Goal: Book appointment/travel/reservation

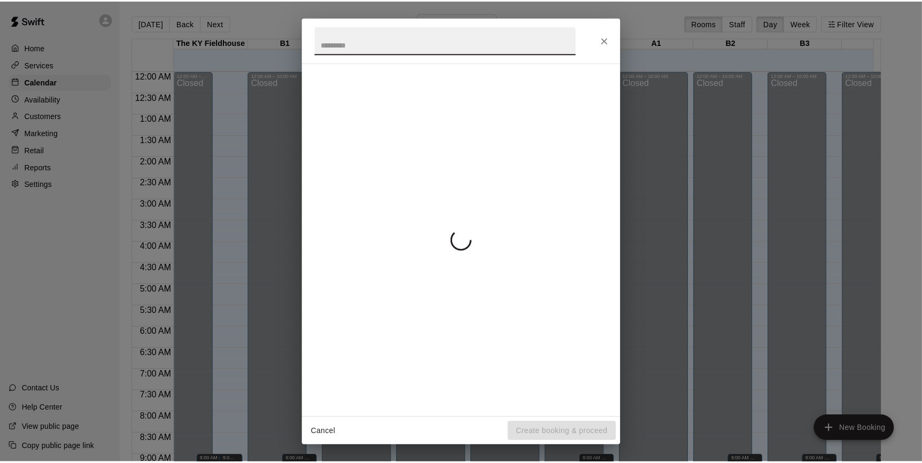
scroll to position [559, 0]
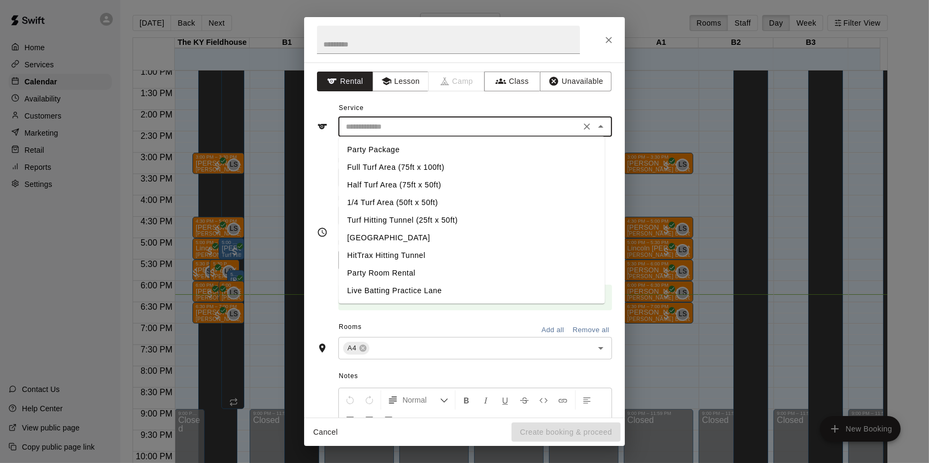
click at [434, 131] on input "text" at bounding box center [459, 126] width 236 height 13
click at [413, 219] on li "Turf Hitting Tunnel (25ft x 50ft)" at bounding box center [472, 221] width 266 height 18
type input "**********"
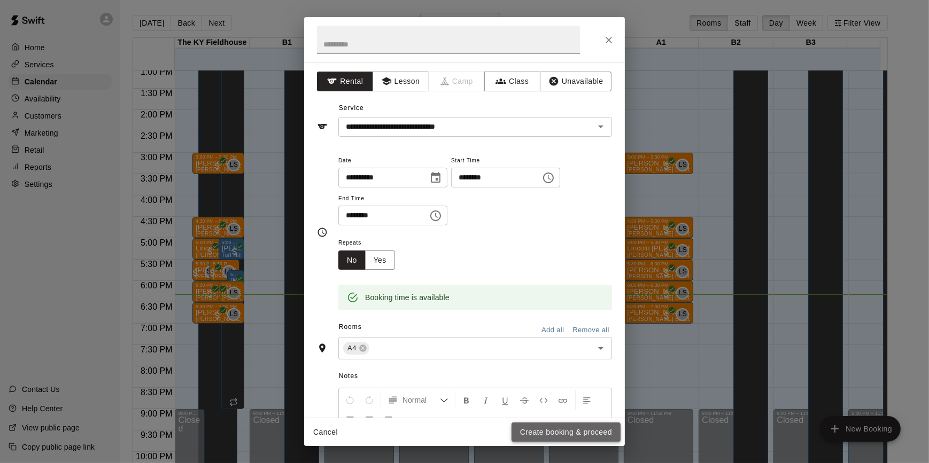
click at [600, 430] on button "Create booking & proceed" at bounding box center [565, 433] width 109 height 20
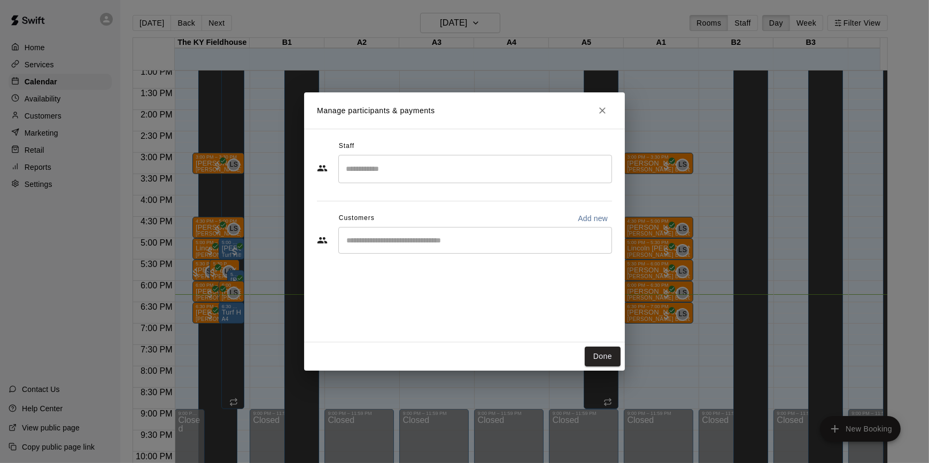
click at [381, 231] on div "​" at bounding box center [475, 240] width 274 height 27
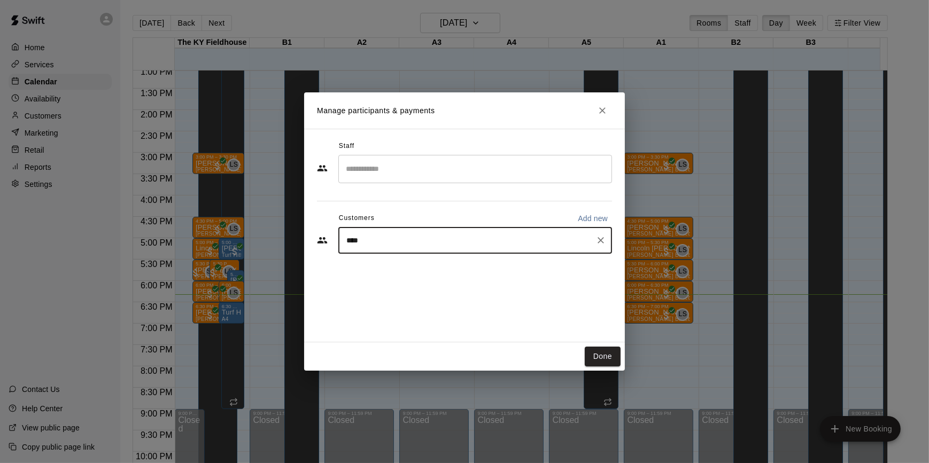
type input "*****"
click at [419, 299] on div "[PERSON_NAME]" at bounding box center [425, 299] width 115 height 11
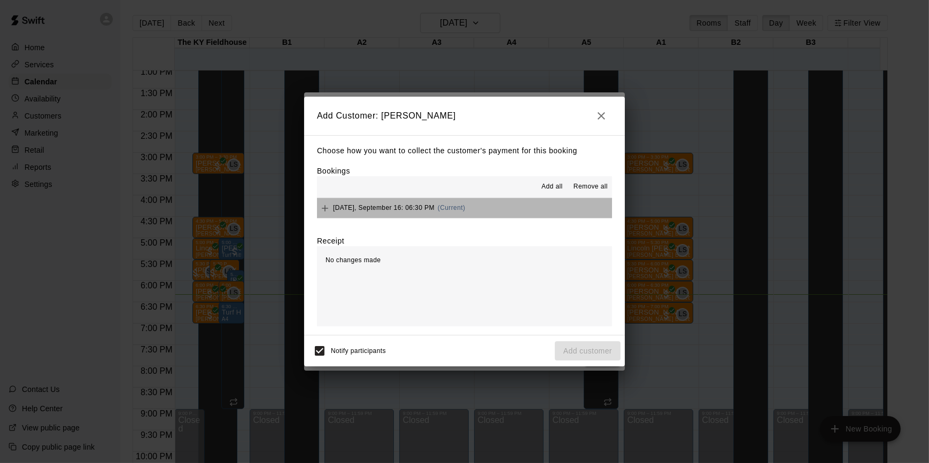
click at [466, 214] on button "[DATE], September 16: 06:30 PM (Current)" at bounding box center [464, 208] width 295 height 20
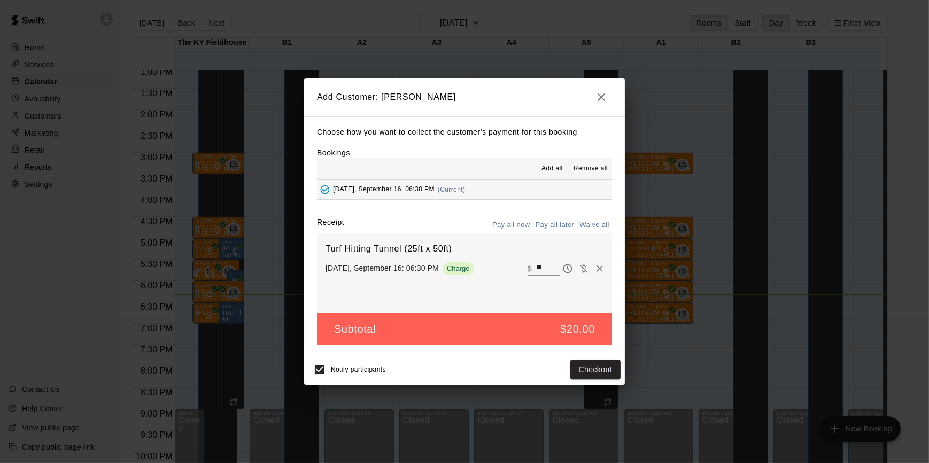
click at [509, 229] on button "Pay all now" at bounding box center [510, 225] width 43 height 17
click at [601, 371] on button "Checkout" at bounding box center [595, 370] width 50 height 20
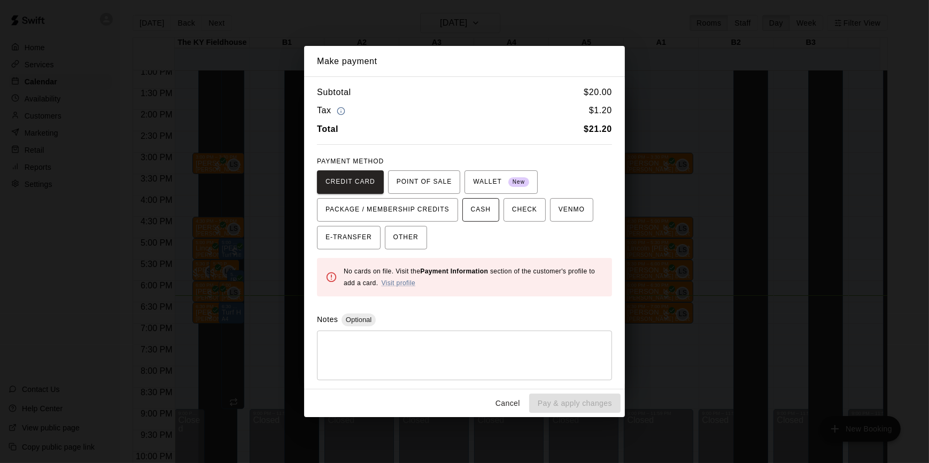
click at [478, 217] on span "CASH" at bounding box center [481, 209] width 20 height 17
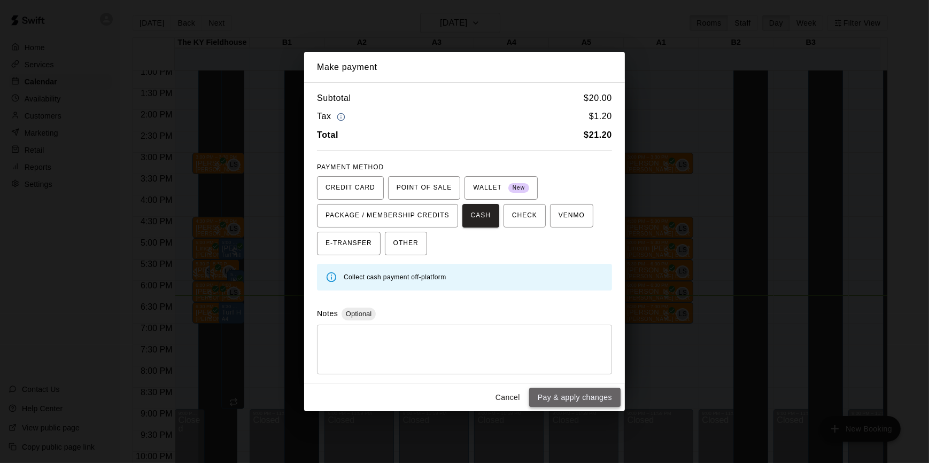
click at [606, 392] on button "Pay & apply changes" at bounding box center [574, 398] width 91 height 20
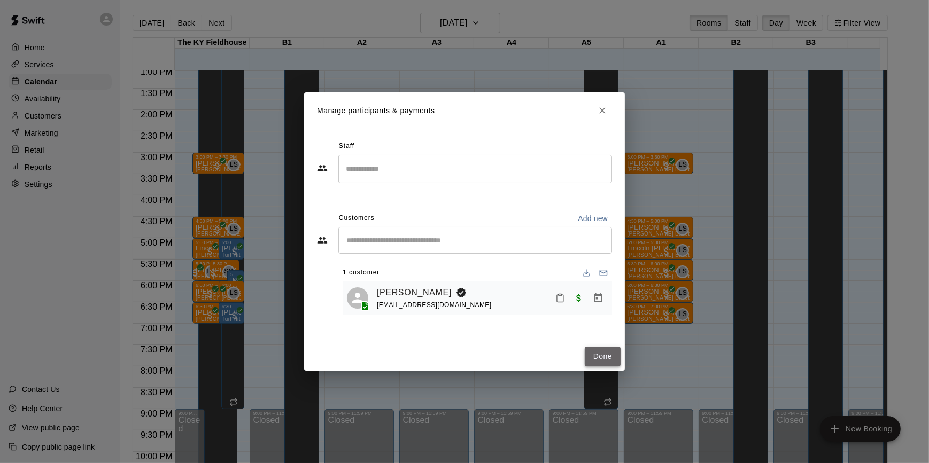
click at [612, 350] on button "Done" at bounding box center [602, 357] width 36 height 20
